Goal: Task Accomplishment & Management: Use online tool/utility

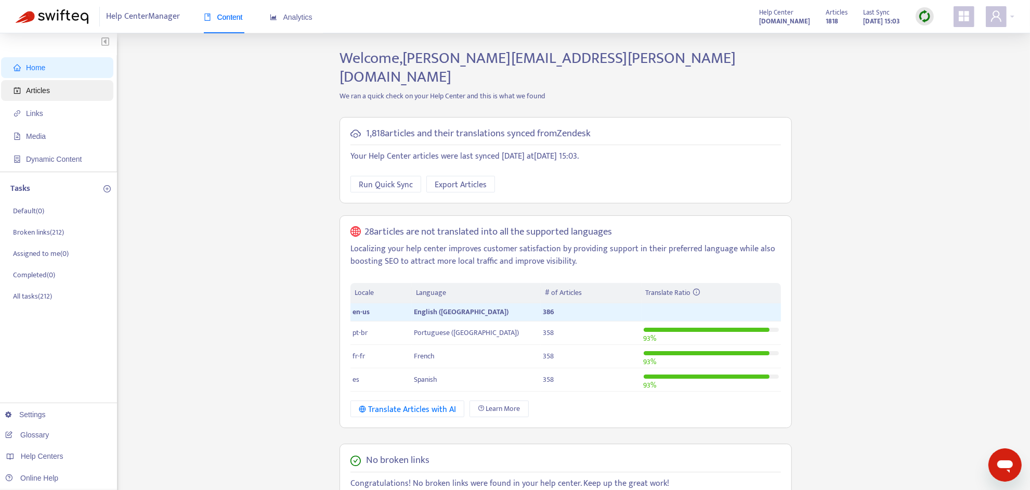
click at [66, 86] on span "Articles" at bounding box center [60, 90] width 92 height 21
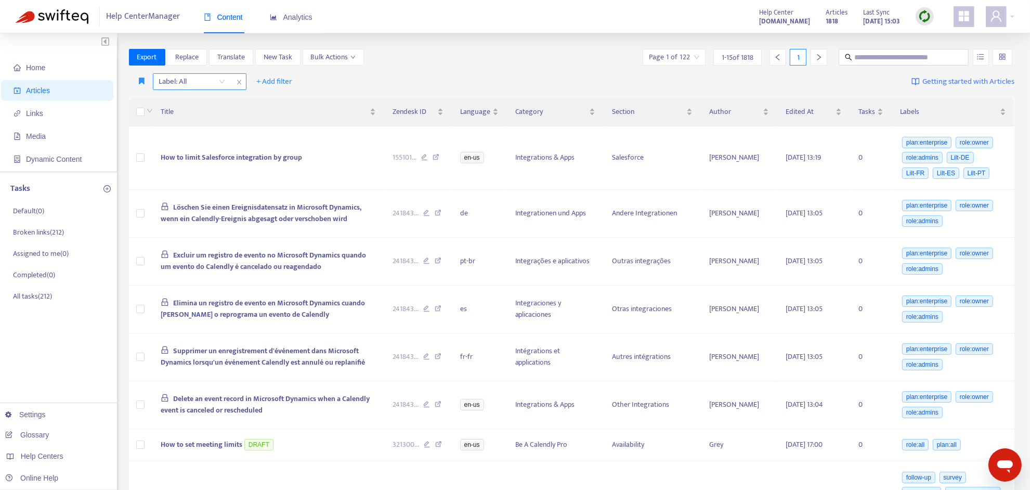
click at [201, 82] on div at bounding box center [186, 81] width 63 height 12
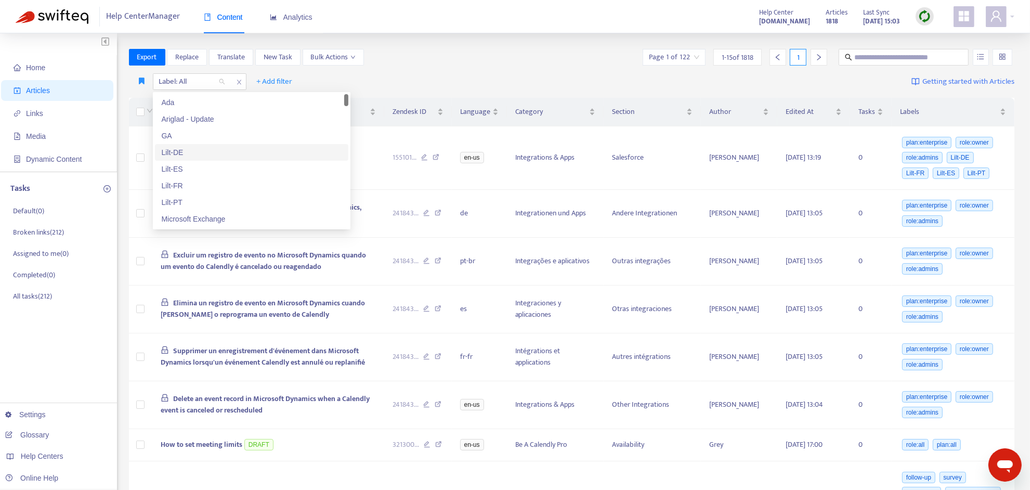
click at [193, 158] on div "Lilt-DE" at bounding box center [251, 152] width 181 height 11
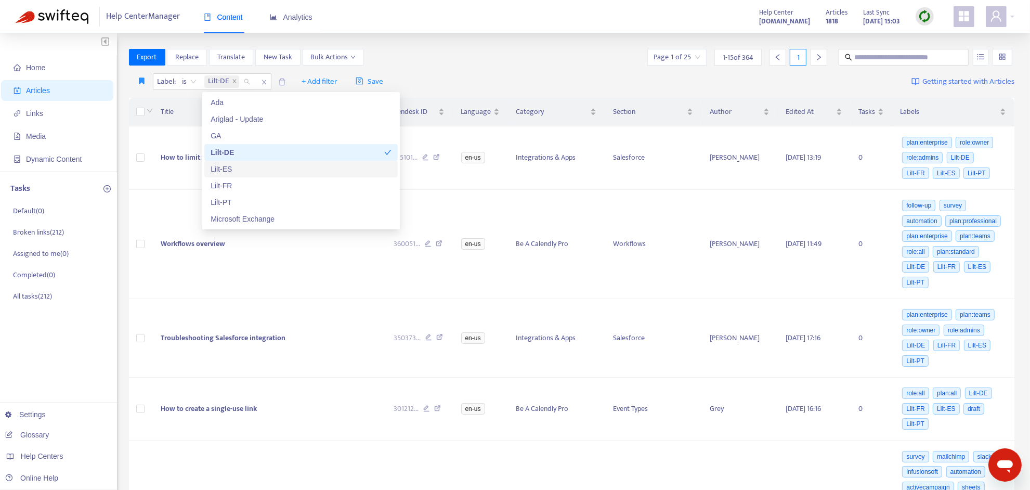
click at [251, 168] on div "Lilt-ES" at bounding box center [301, 168] width 181 height 11
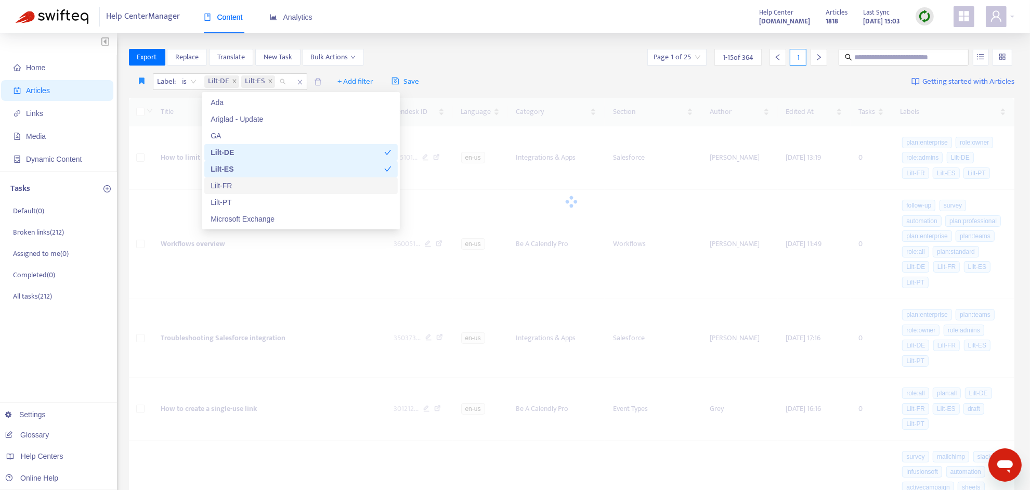
click at [253, 180] on div "Lilt-FR" at bounding box center [301, 185] width 181 height 11
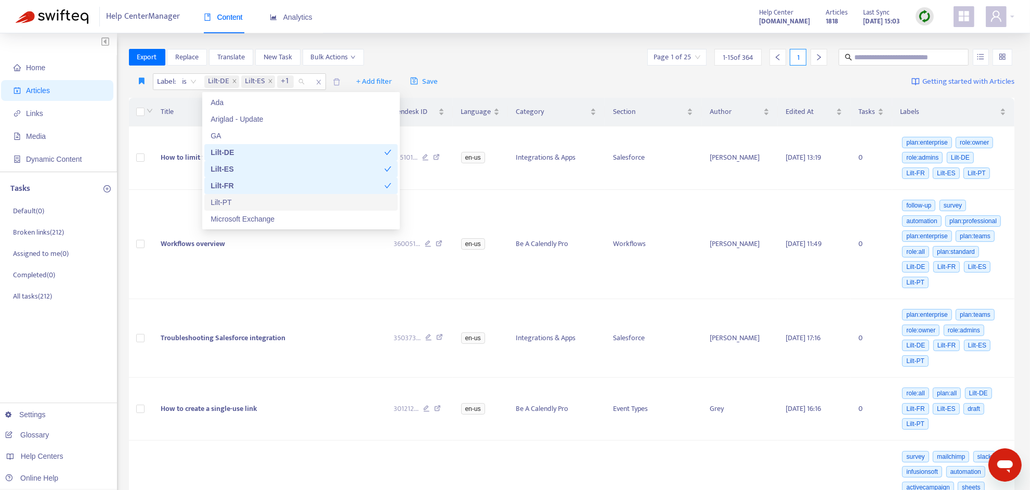
click at [255, 199] on div "Lilt-PT" at bounding box center [301, 202] width 181 height 11
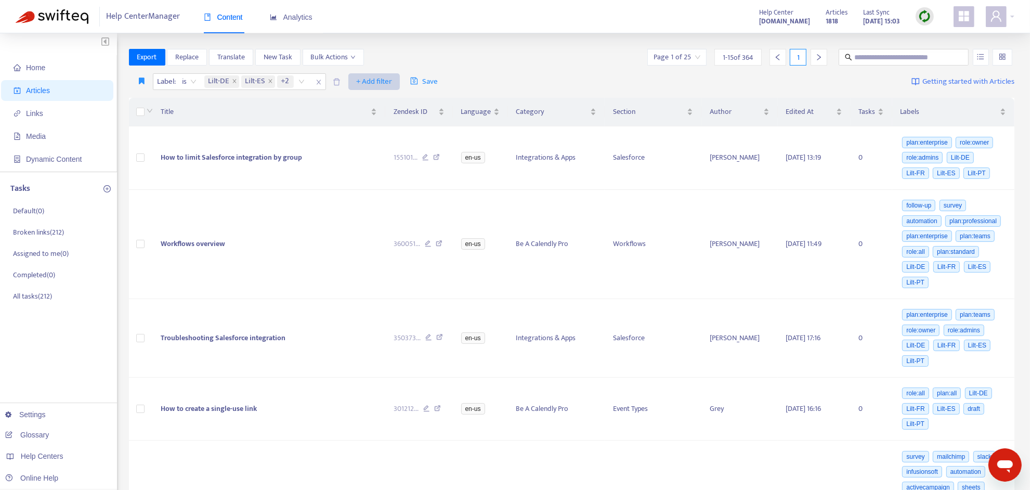
click at [378, 84] on span "+ Add filter" at bounding box center [374, 81] width 36 height 12
click at [377, 107] on span "Language" at bounding box center [389, 102] width 65 height 11
click at [380, 86] on div at bounding box center [362, 81] width 63 height 12
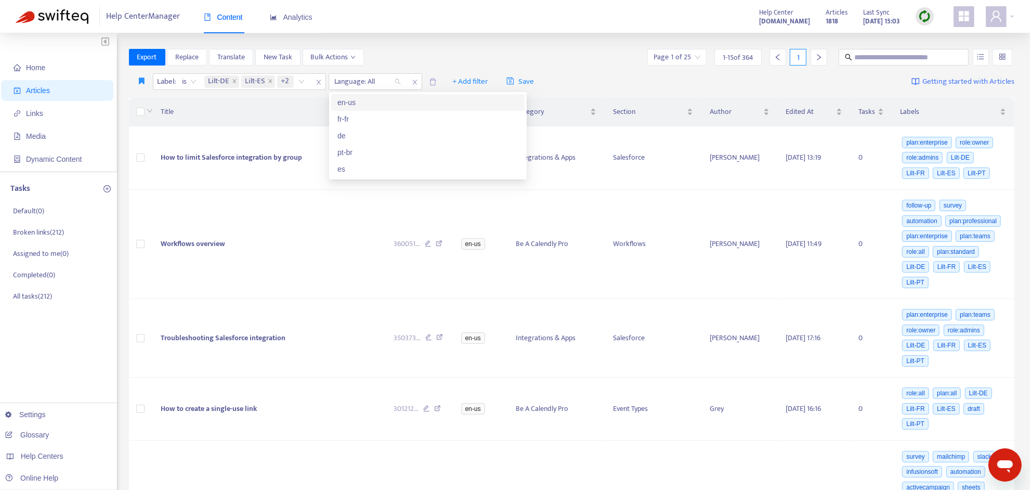
click at [372, 100] on div "en-us" at bounding box center [427, 102] width 181 height 11
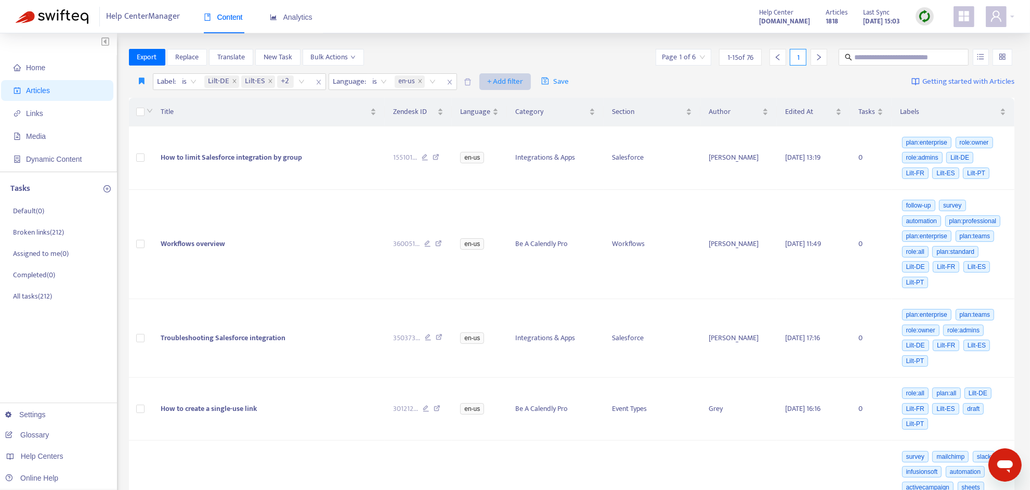
click at [496, 84] on span "+ Add filter" at bounding box center [505, 81] width 36 height 12
click at [496, 51] on div "Export Replace Translate New Task Bulk Actions Page 1 of 6 1 - 15 of 76 1" at bounding box center [572, 57] width 886 height 17
click at [819, 58] on icon "right" at bounding box center [819, 57] width 4 height 6
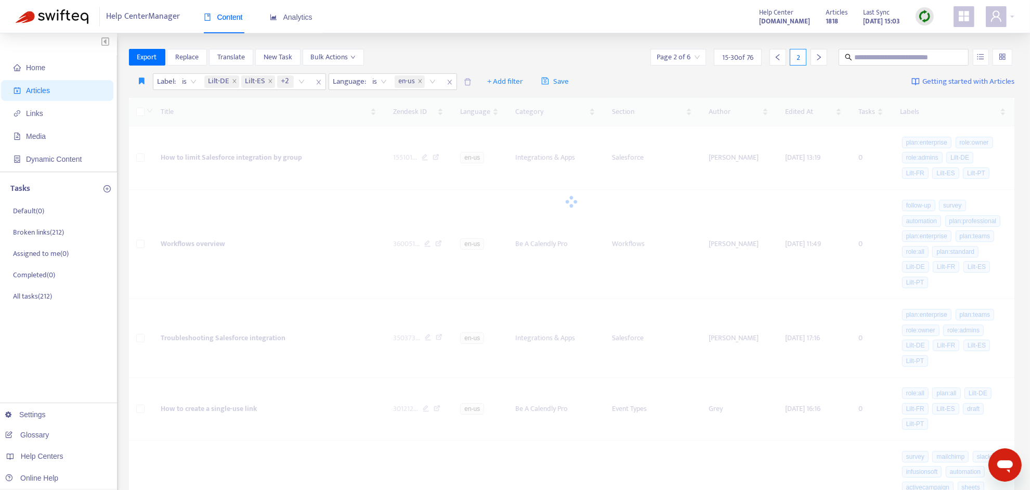
click at [819, 58] on icon "right" at bounding box center [819, 57] width 4 height 6
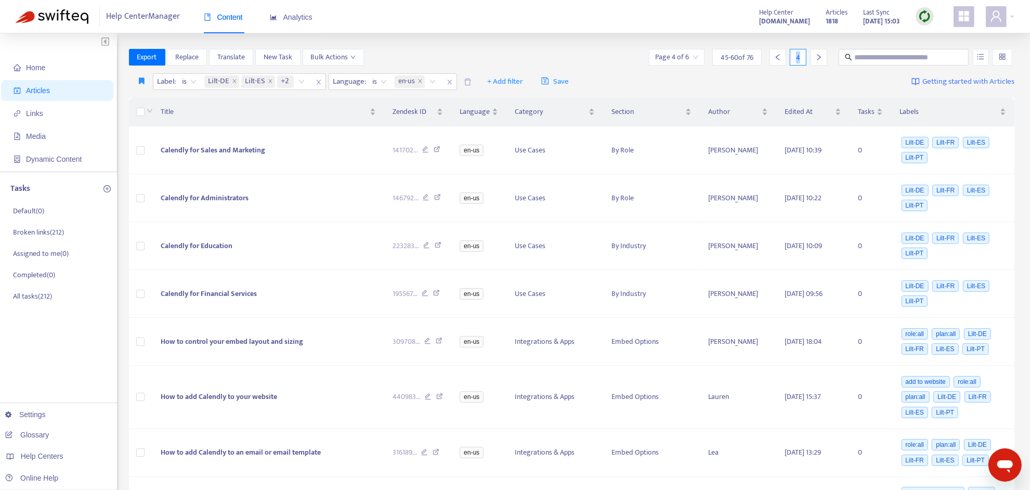
click at [819, 58] on icon "right" at bounding box center [819, 57] width 4 height 6
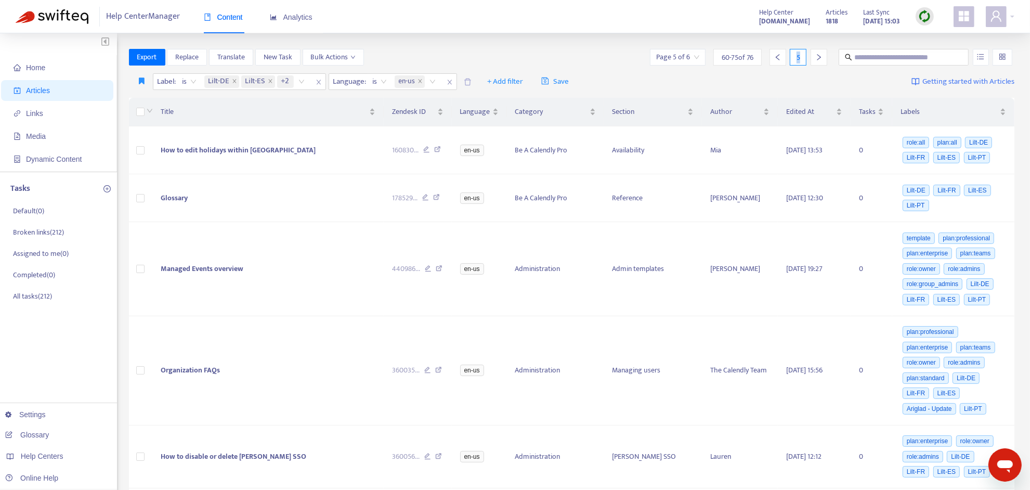
click at [807, 57] on div "5" at bounding box center [796, 57] width 62 height 17
click at [812, 58] on div at bounding box center [819, 57] width 17 height 17
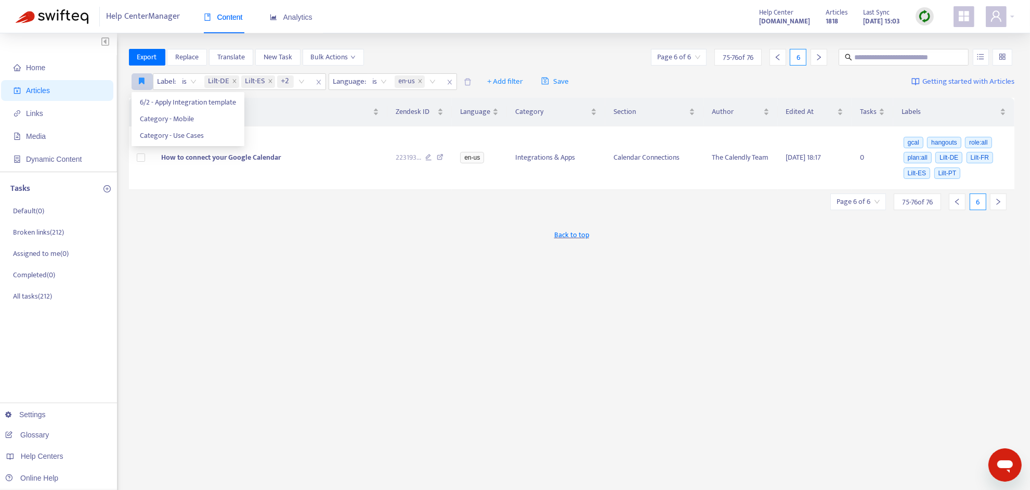
click at [145, 82] on icon "button" at bounding box center [142, 81] width 6 height 8
click at [980, 51] on button "button" at bounding box center [981, 57] width 16 height 17
click at [141, 82] on icon "button" at bounding box center [142, 81] width 6 height 8
click at [559, 79] on span "Save" at bounding box center [555, 81] width 28 height 12
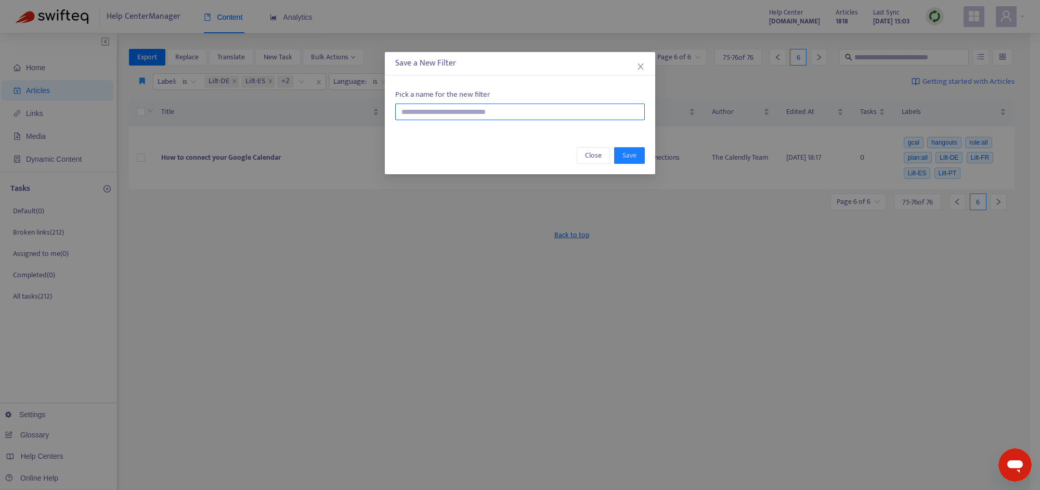
click at [473, 112] on input "text" at bounding box center [520, 111] width 250 height 17
type input "**********"
click at [634, 160] on span "Save" at bounding box center [629, 155] width 14 height 11
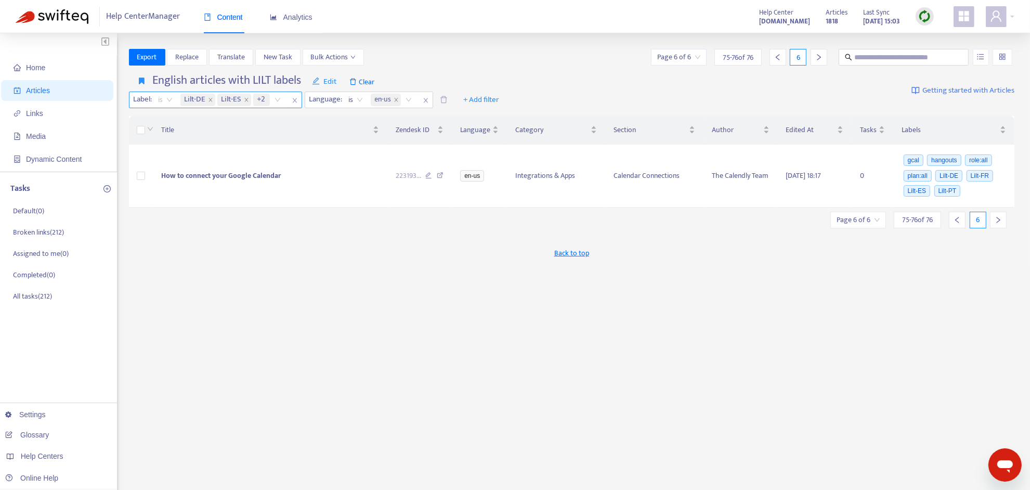
click at [164, 100] on span "is" at bounding box center [166, 100] width 14 height 16
click at [176, 134] on div "is not" at bounding box center [251, 136] width 181 height 11
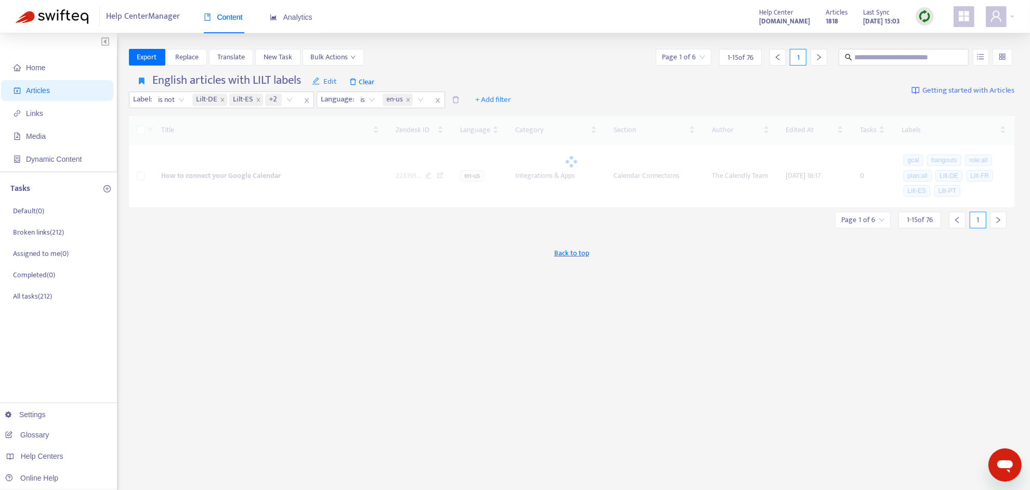
click at [510, 57] on div "Export Replace Translate New Task Bulk Actions Page 1 of 6 1 - 15 of 76 1" at bounding box center [572, 57] width 886 height 17
